Goal: Task Accomplishment & Management: Manage account settings

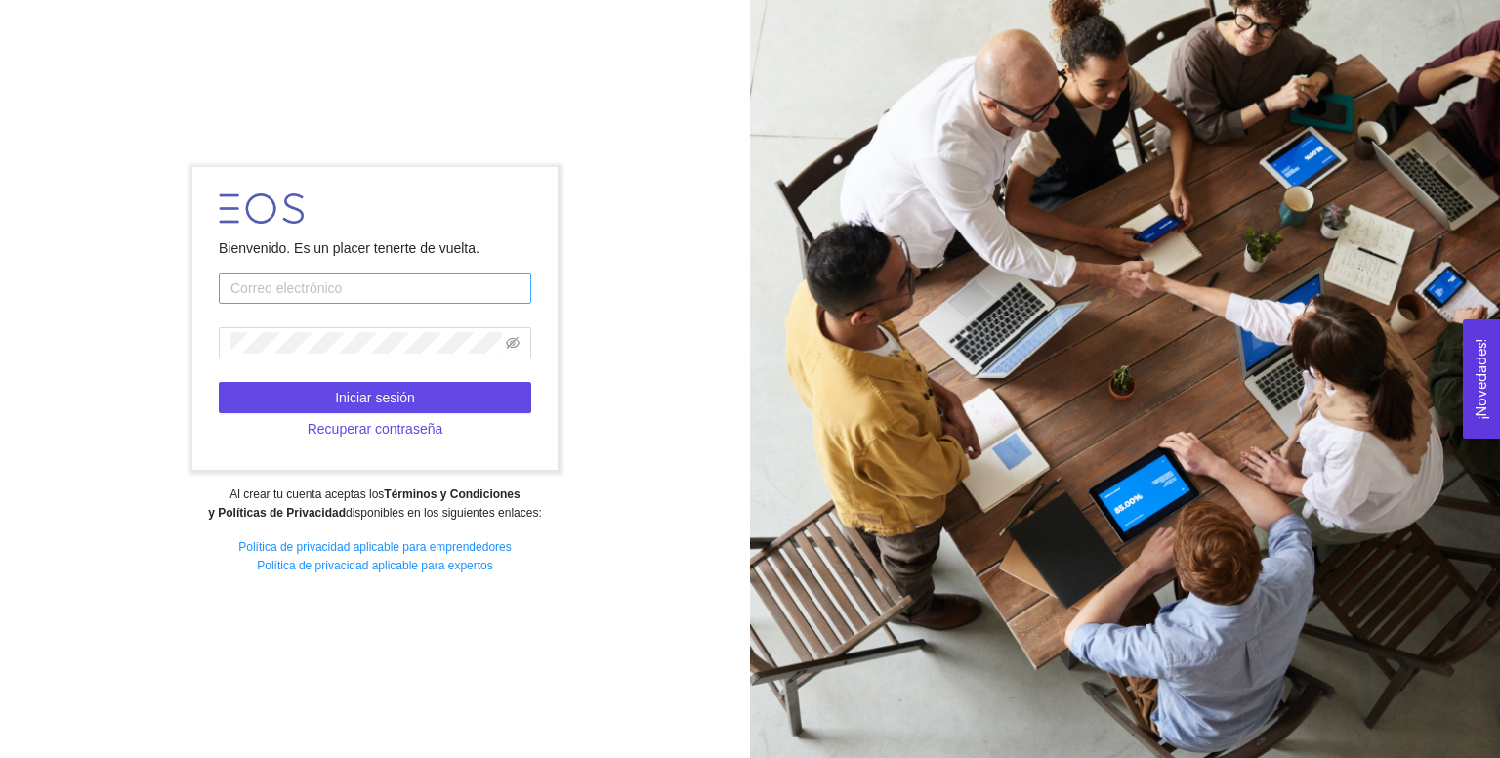
click at [384, 289] on input "text" at bounding box center [375, 287] width 312 height 31
type input "[PERSON_NAME][EMAIL_ADDRESS][DOMAIN_NAME]"
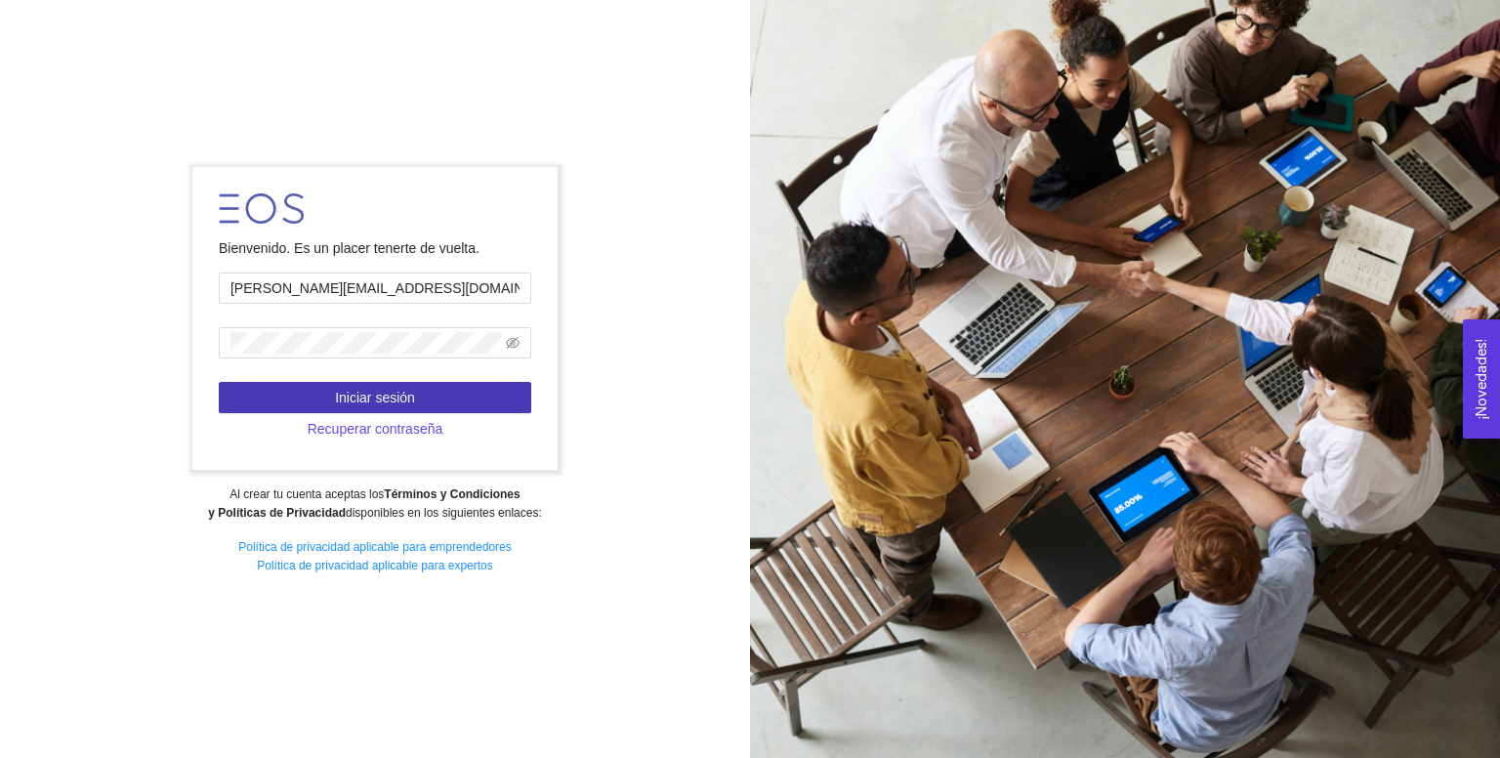
click at [371, 387] on span "Iniciar sesión" at bounding box center [375, 397] width 80 height 21
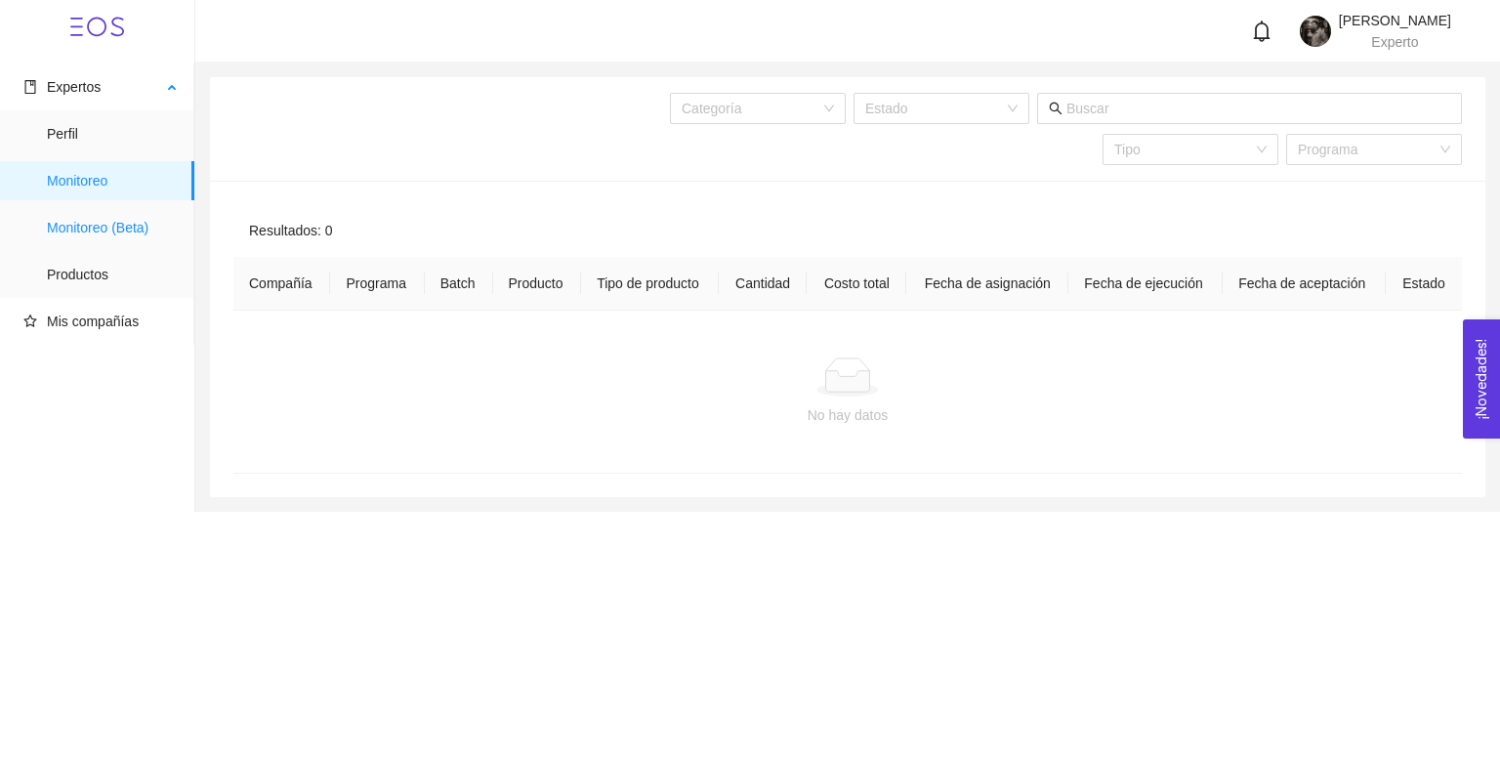
click at [148, 231] on span "Monitoreo (Beta)" at bounding box center [113, 227] width 132 height 39
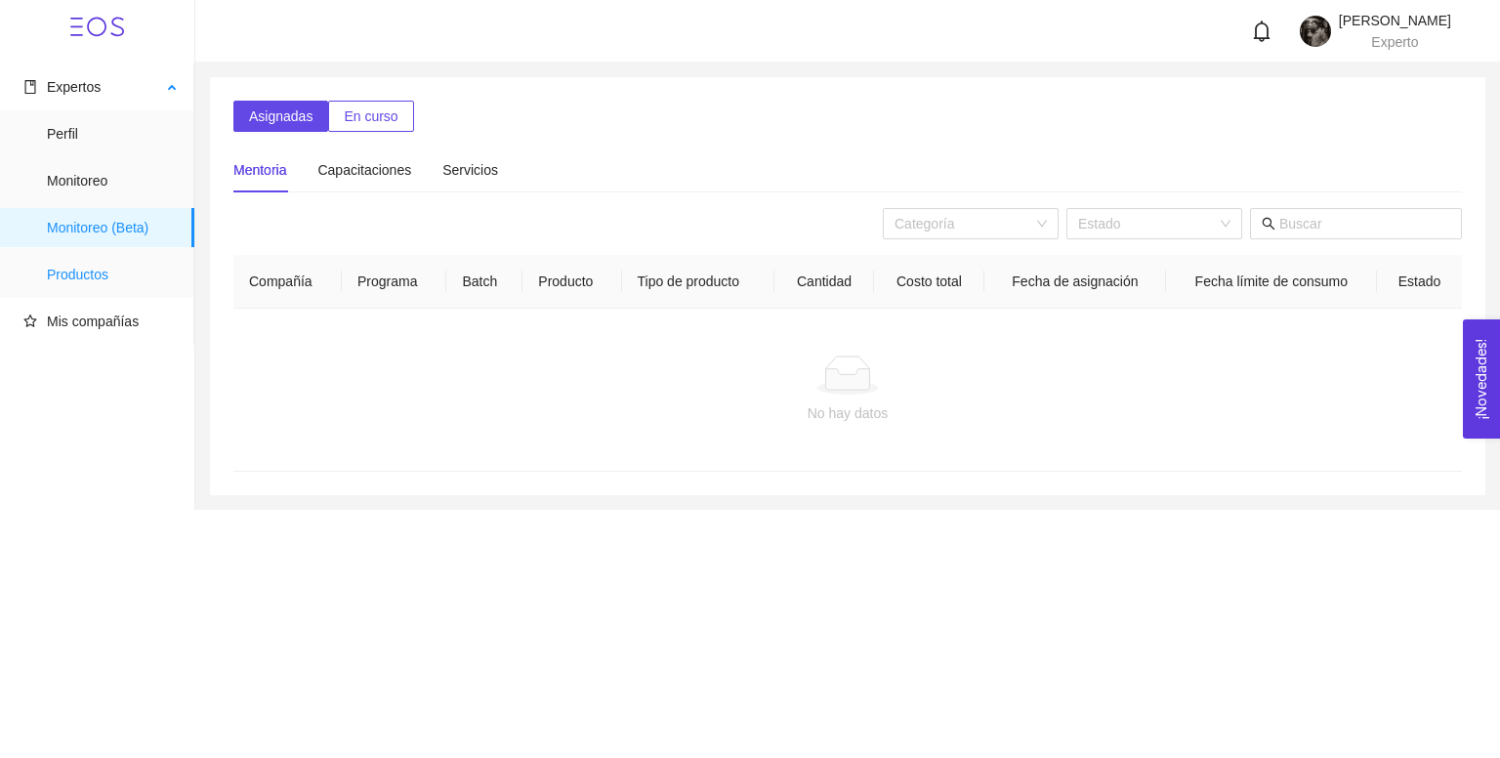
click at [84, 268] on span "Productos" at bounding box center [113, 274] width 132 height 39
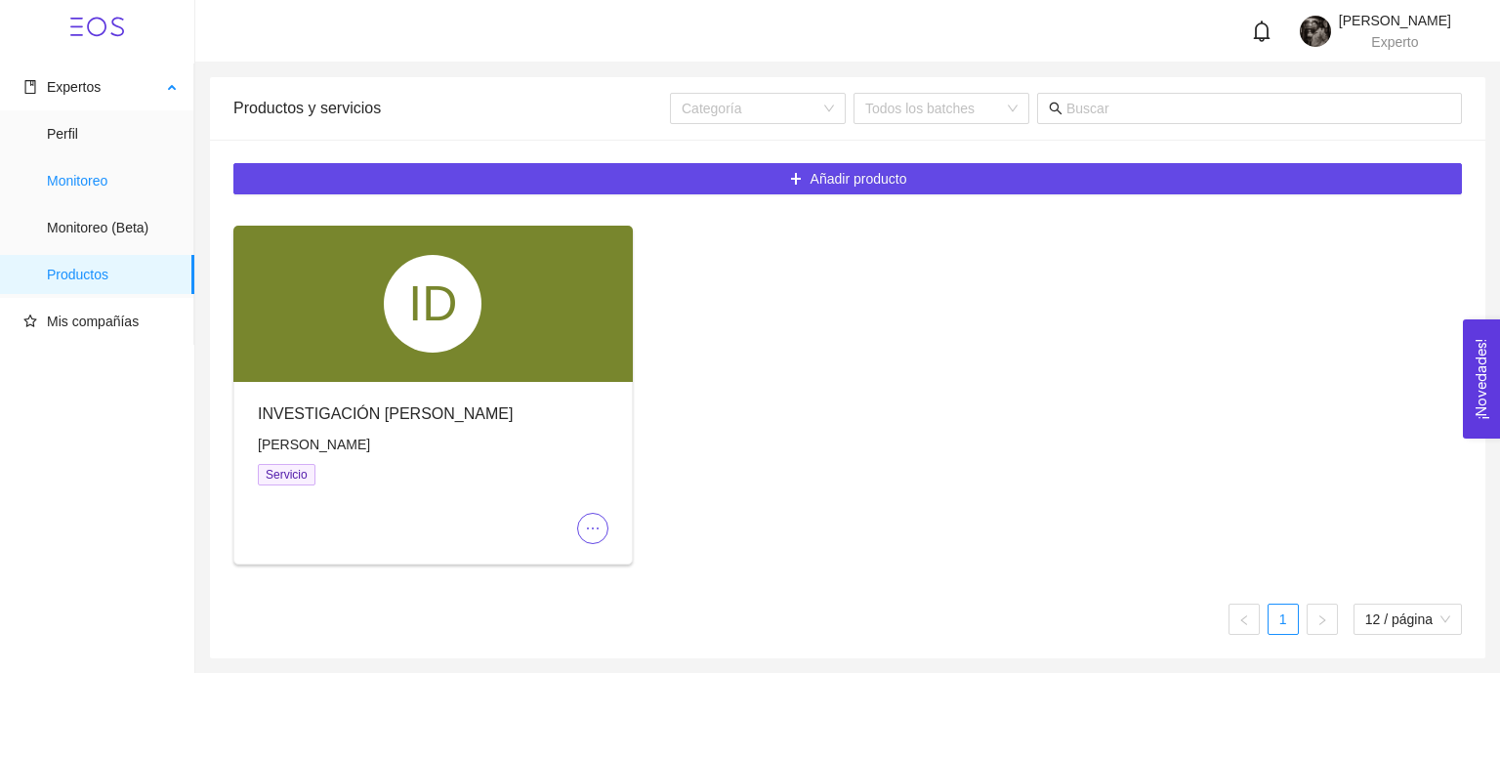
click at [83, 187] on span "Monitoreo" at bounding box center [113, 180] width 132 height 39
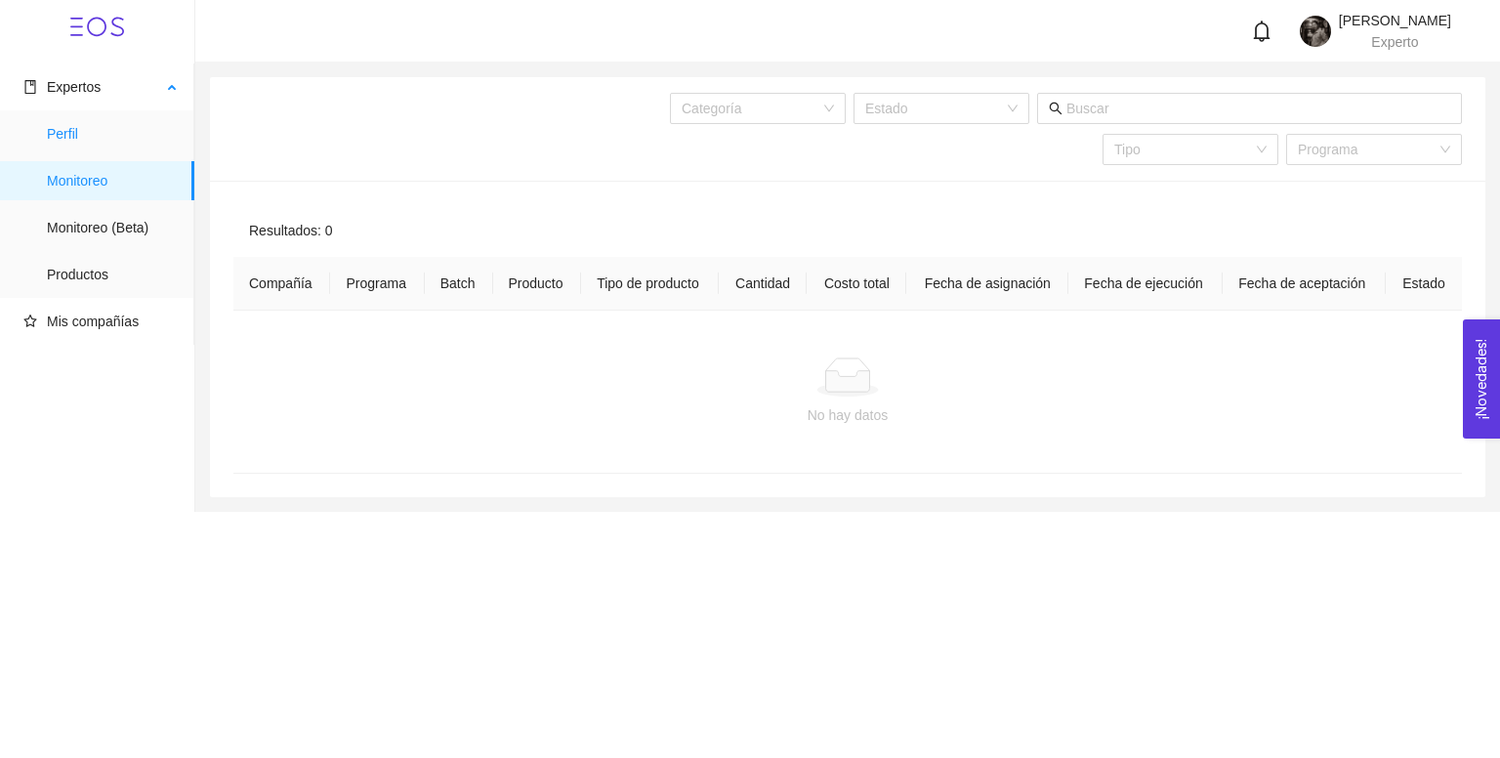
click at [74, 114] on span "Perfil" at bounding box center [113, 133] width 132 height 39
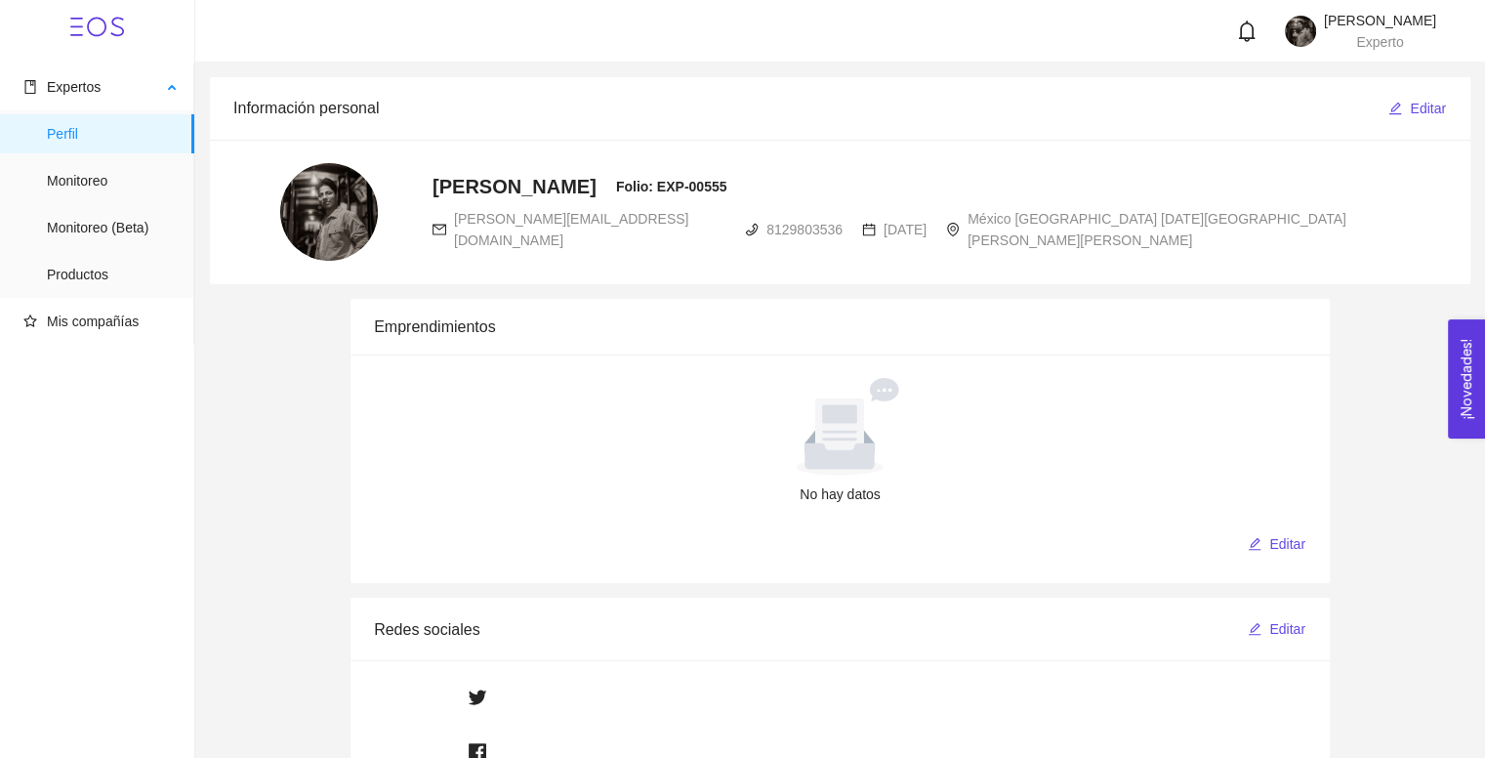
click at [129, 134] on span "Perfil" at bounding box center [113, 133] width 132 height 39
